Goal: Task Accomplishment & Management: Manage account settings

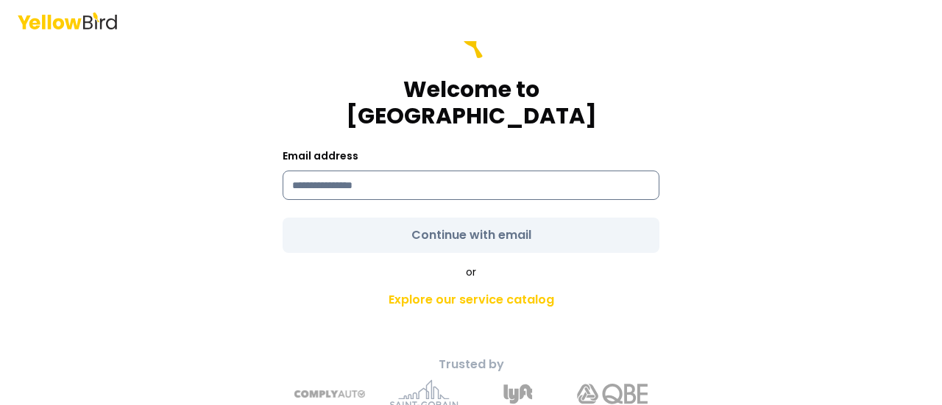
click at [374, 171] on input at bounding box center [471, 185] width 377 height 29
type input "**********"
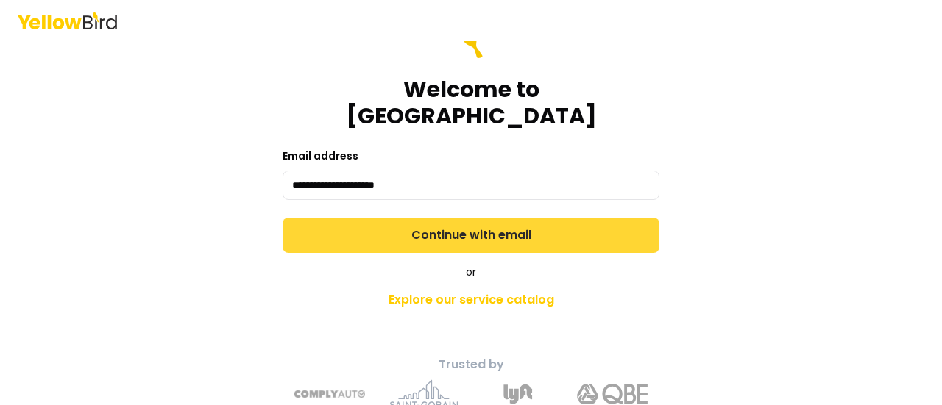
click at [428, 218] on button "Continue with email" at bounding box center [471, 235] width 377 height 35
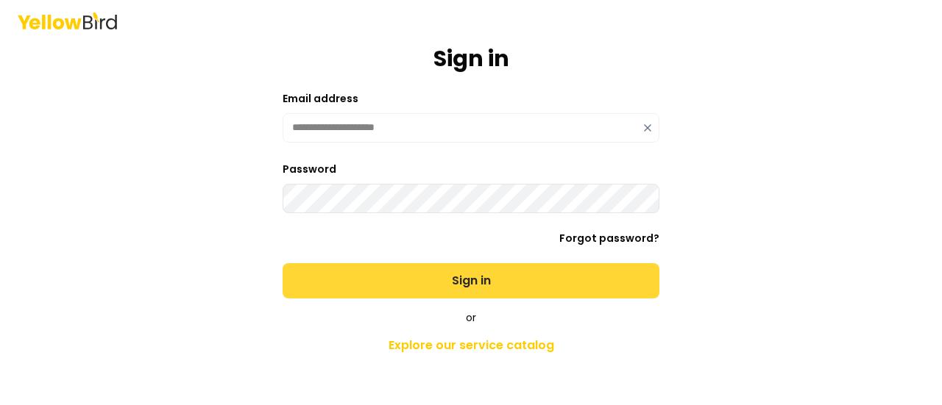
click at [430, 276] on button "Sign in" at bounding box center [471, 280] width 377 height 35
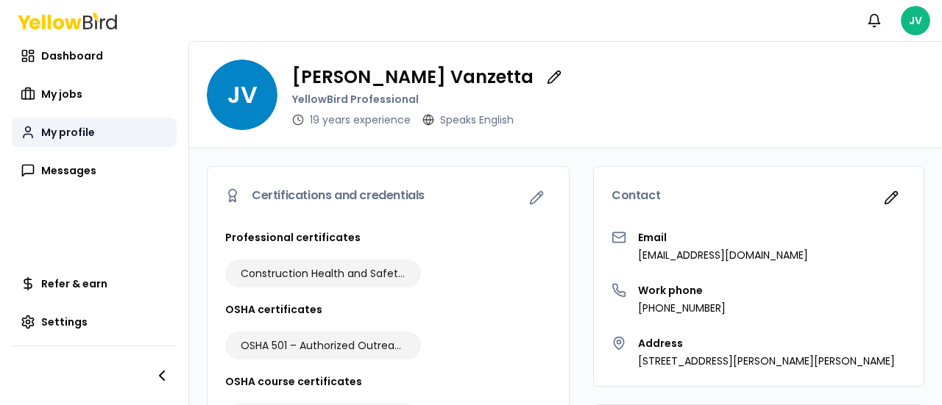
click at [79, 129] on span "My profile" at bounding box center [68, 132] width 54 height 15
click at [76, 93] on span "My jobs" at bounding box center [61, 94] width 41 height 15
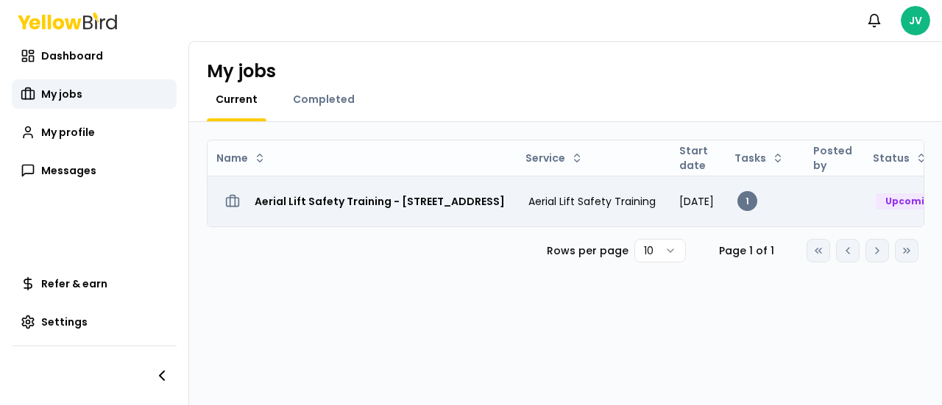
click at [393, 206] on h3 "Aerial Lift Safety Training - [STREET_ADDRESS]" at bounding box center [380, 201] width 250 height 26
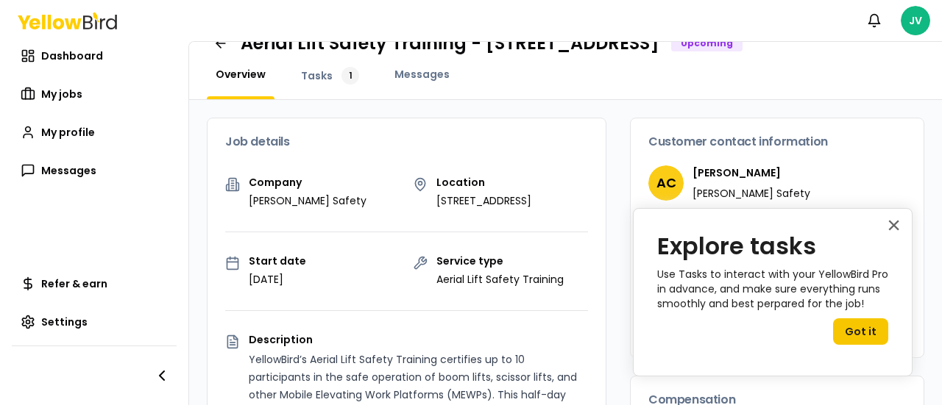
scroll to position [74, 0]
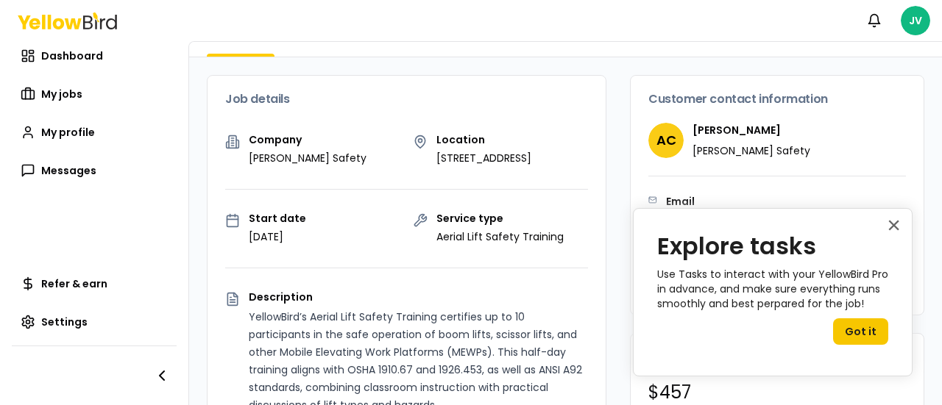
click at [901, 224] on div "× Explore tasks Use Tasks to interact with your YellowBird Pro in advance, and …" at bounding box center [773, 292] width 280 height 168
click at [899, 223] on button "×" at bounding box center [894, 225] width 14 height 24
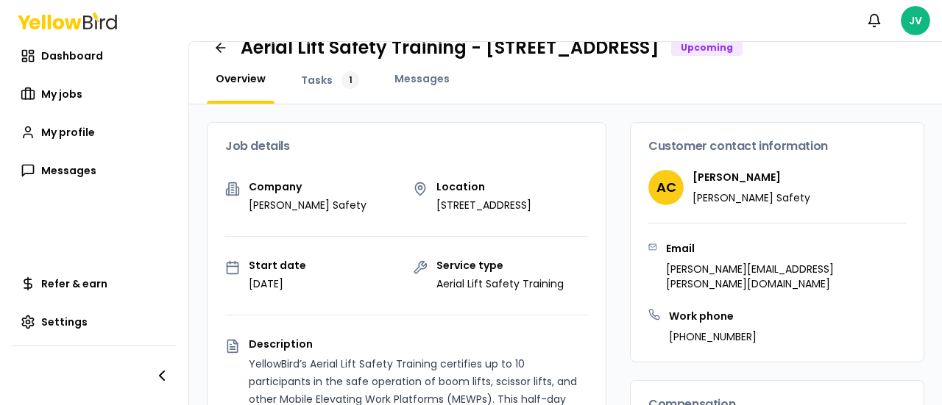
scroll to position [0, 0]
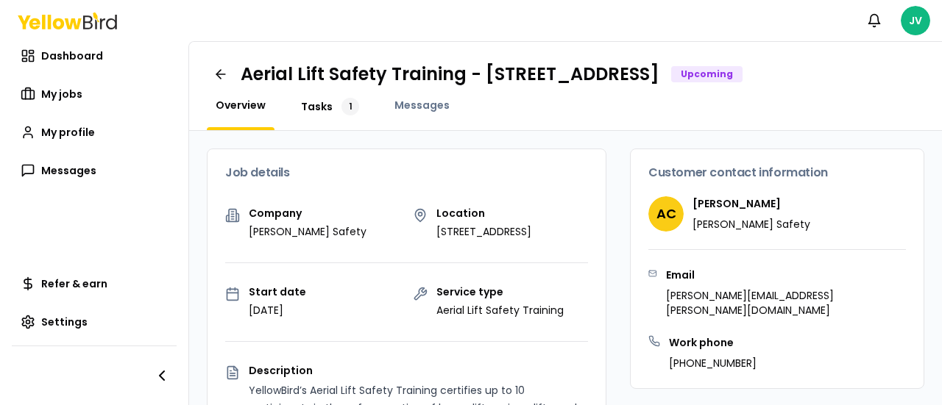
click at [319, 110] on span "Tasks" at bounding box center [317, 106] width 32 height 15
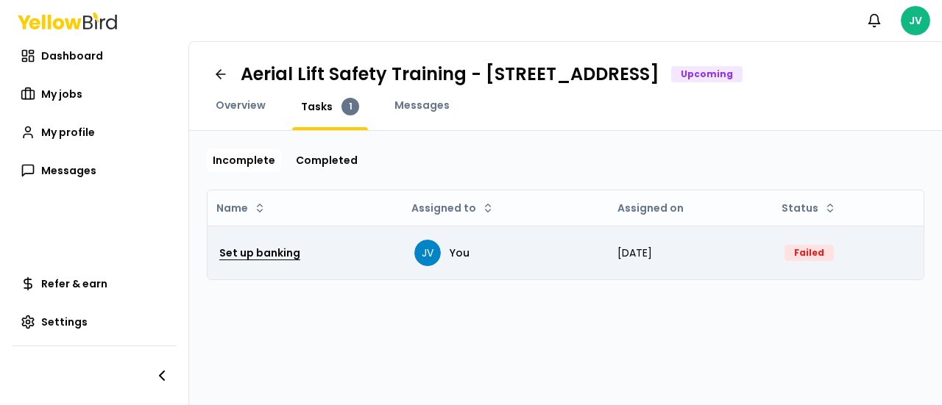
click at [267, 249] on h3 "Set up banking" at bounding box center [259, 253] width 81 height 26
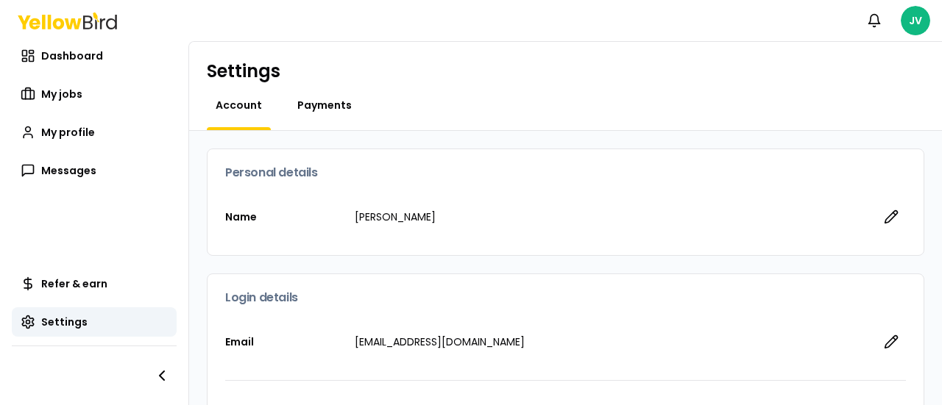
click at [321, 102] on span "Payments" at bounding box center [324, 105] width 54 height 15
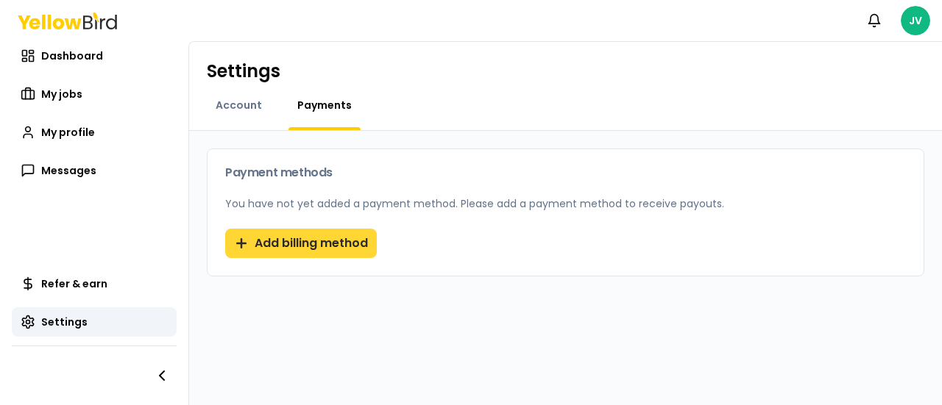
click at [315, 248] on button "Add billing method" at bounding box center [301, 243] width 152 height 29
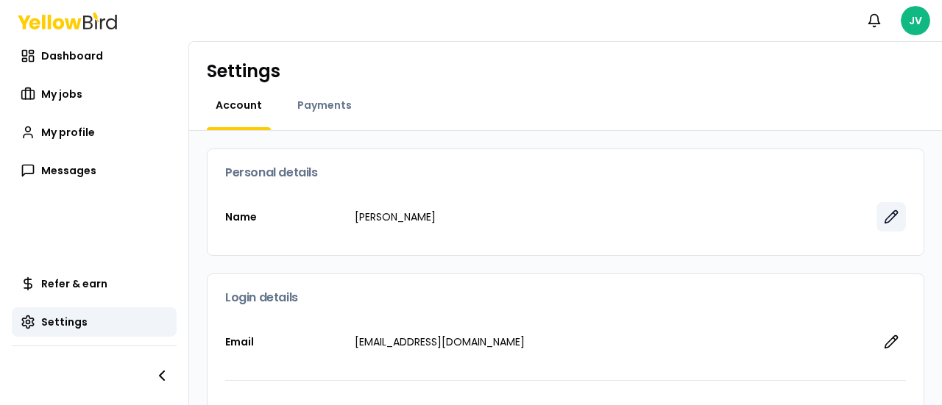
click at [884, 215] on icon "button" at bounding box center [891, 217] width 15 height 15
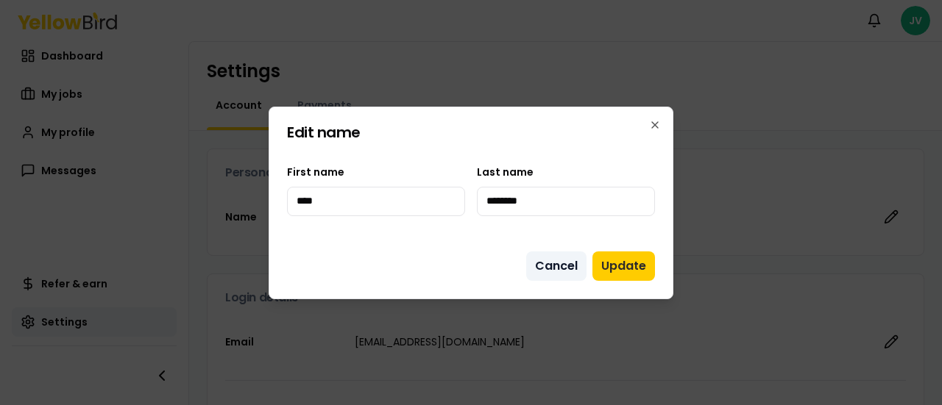
click at [566, 263] on button "Cancel" at bounding box center [556, 266] width 60 height 29
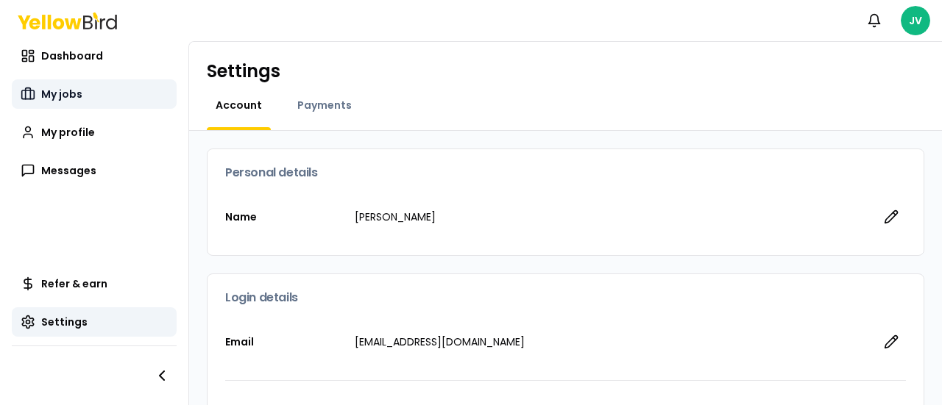
click at [70, 89] on span "My jobs" at bounding box center [61, 94] width 41 height 15
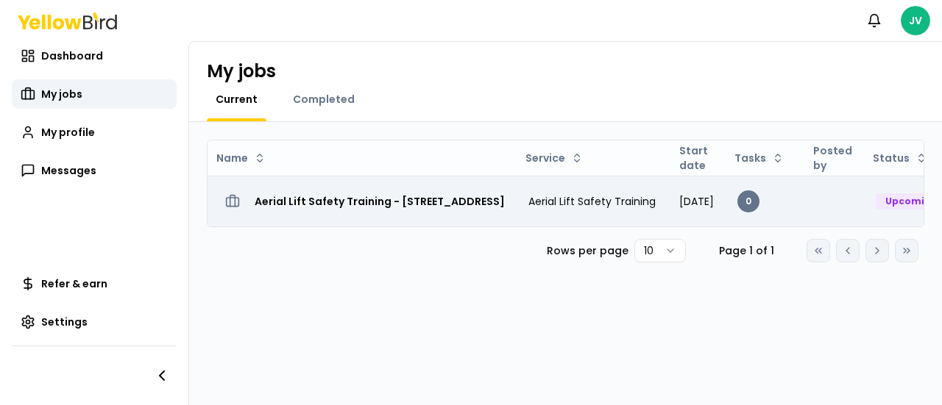
click at [725, 202] on td "[DATE]" at bounding box center [696, 201] width 58 height 51
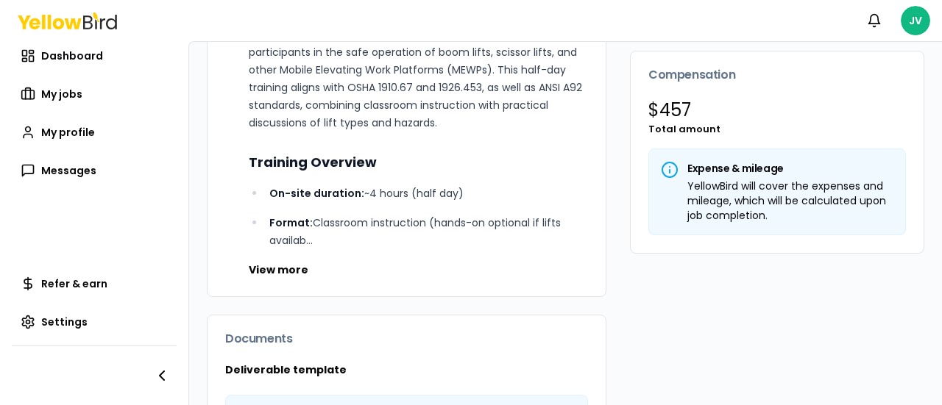
scroll to position [368, 0]
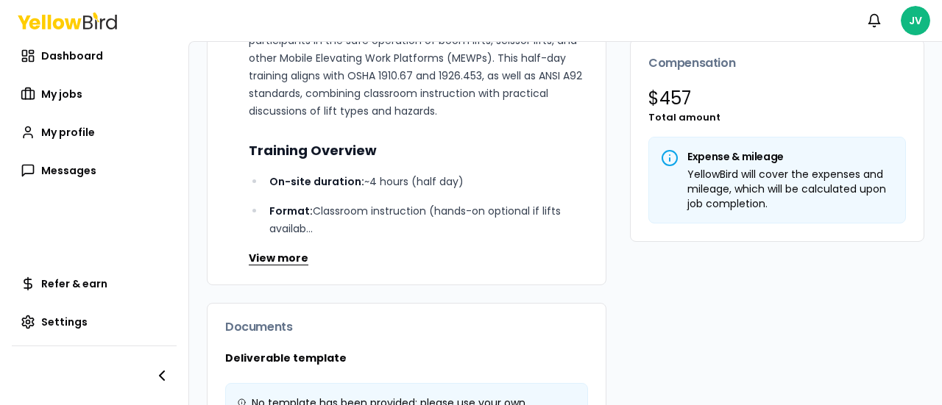
click at [295, 266] on button "View more" at bounding box center [279, 258] width 60 height 15
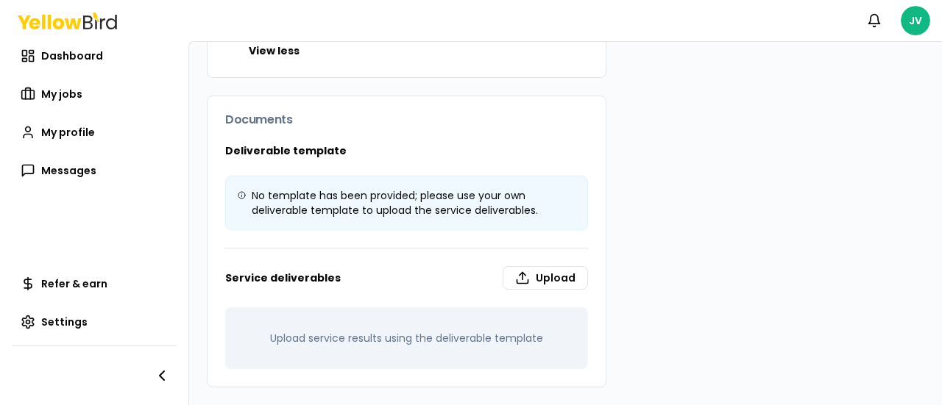
scroll to position [1546, 0]
click at [87, 174] on span "Messages" at bounding box center [68, 170] width 55 height 15
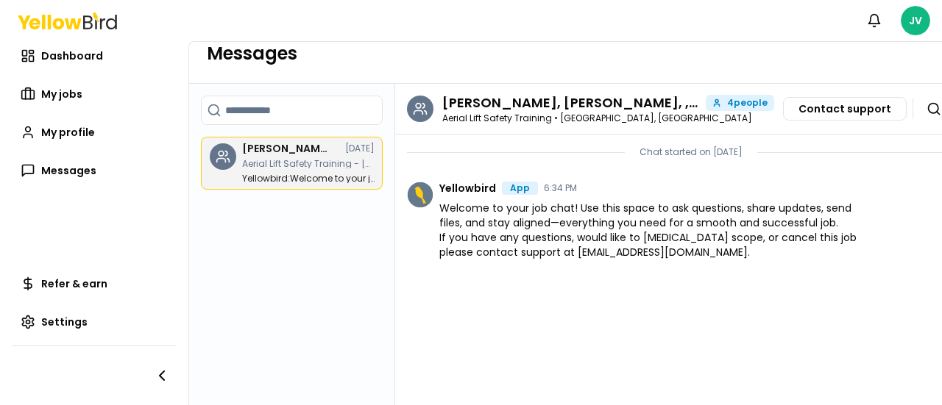
scroll to position [15, 0]
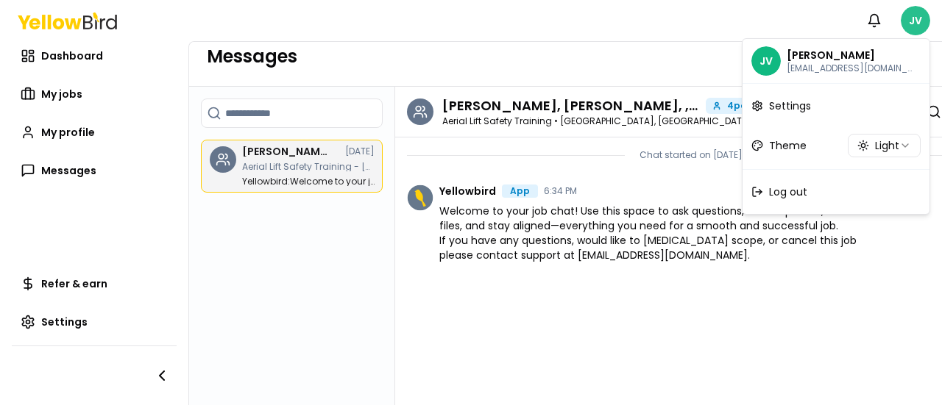
click at [912, 19] on html "Notifications JV Dashboard My jobs My profile Messages Refer & earn Settings Me…" at bounding box center [471, 202] width 942 height 405
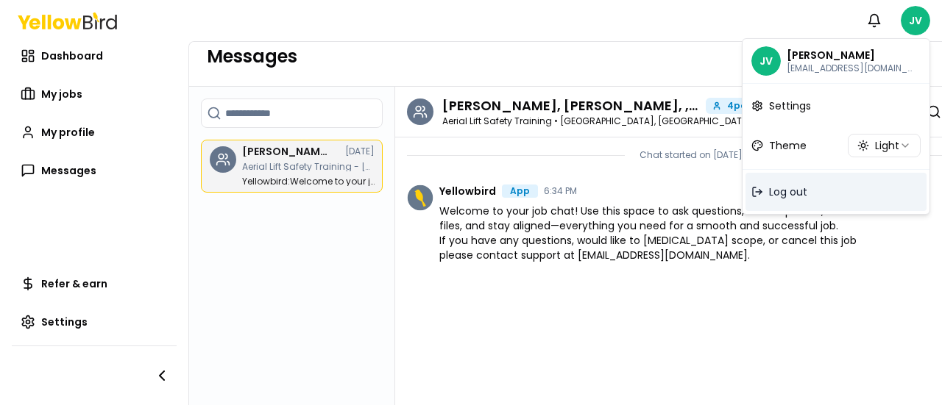
click at [783, 187] on span "Log out" at bounding box center [788, 192] width 38 height 15
